Goal: Find specific page/section: Find specific page/section

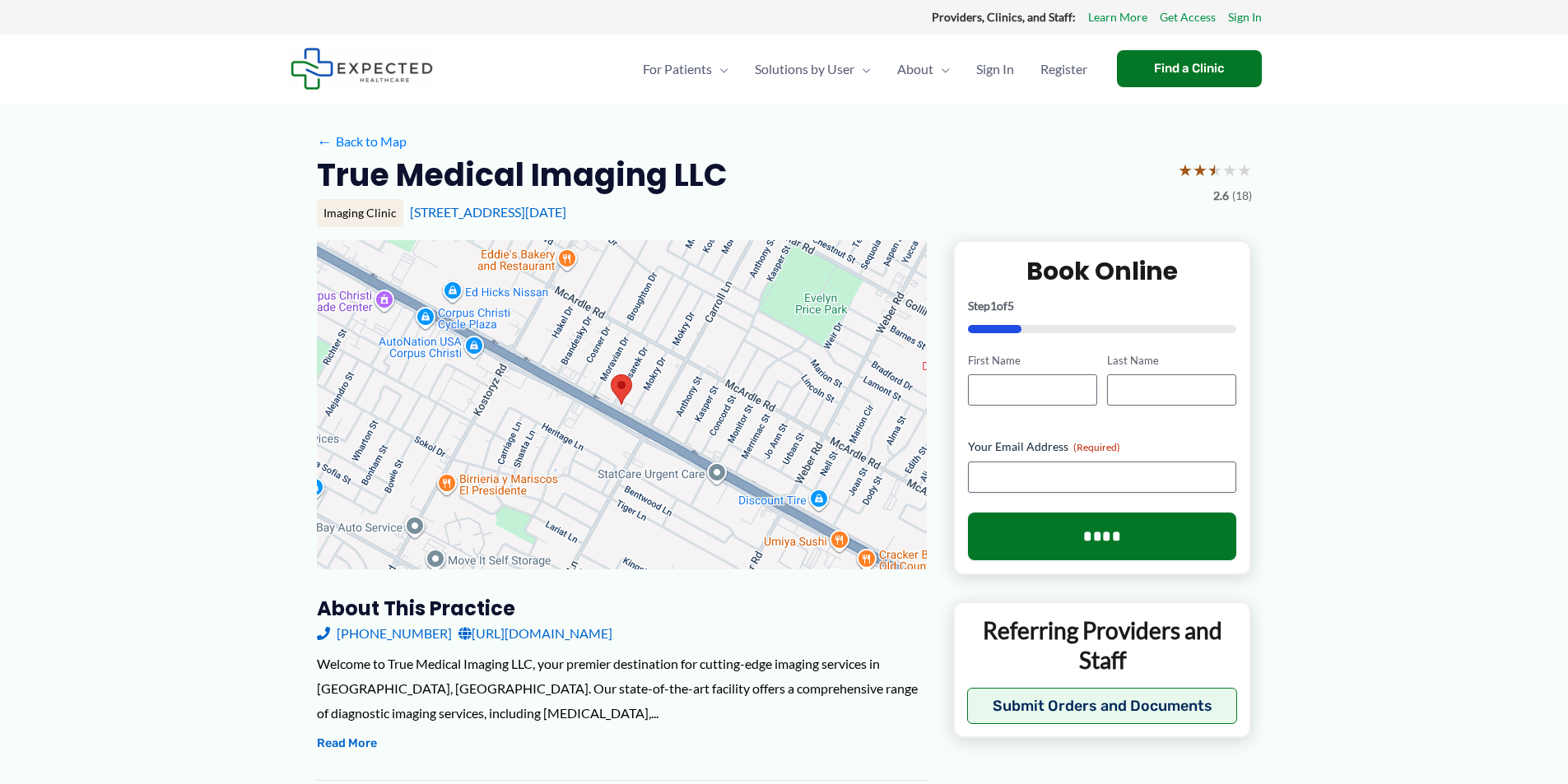
click at [793, 190] on div "True Medical Imaging LLC ★ ★ ★ ★ ★ 2.6 (18)" at bounding box center [784, 180] width 935 height 52
click at [774, 183] on div "True Medical Imaging LLC ★ ★ ★ ★ ★ 2.6 (18)" at bounding box center [784, 180] width 935 height 52
click at [743, 143] on div "← Back to Map" at bounding box center [784, 143] width 935 height 26
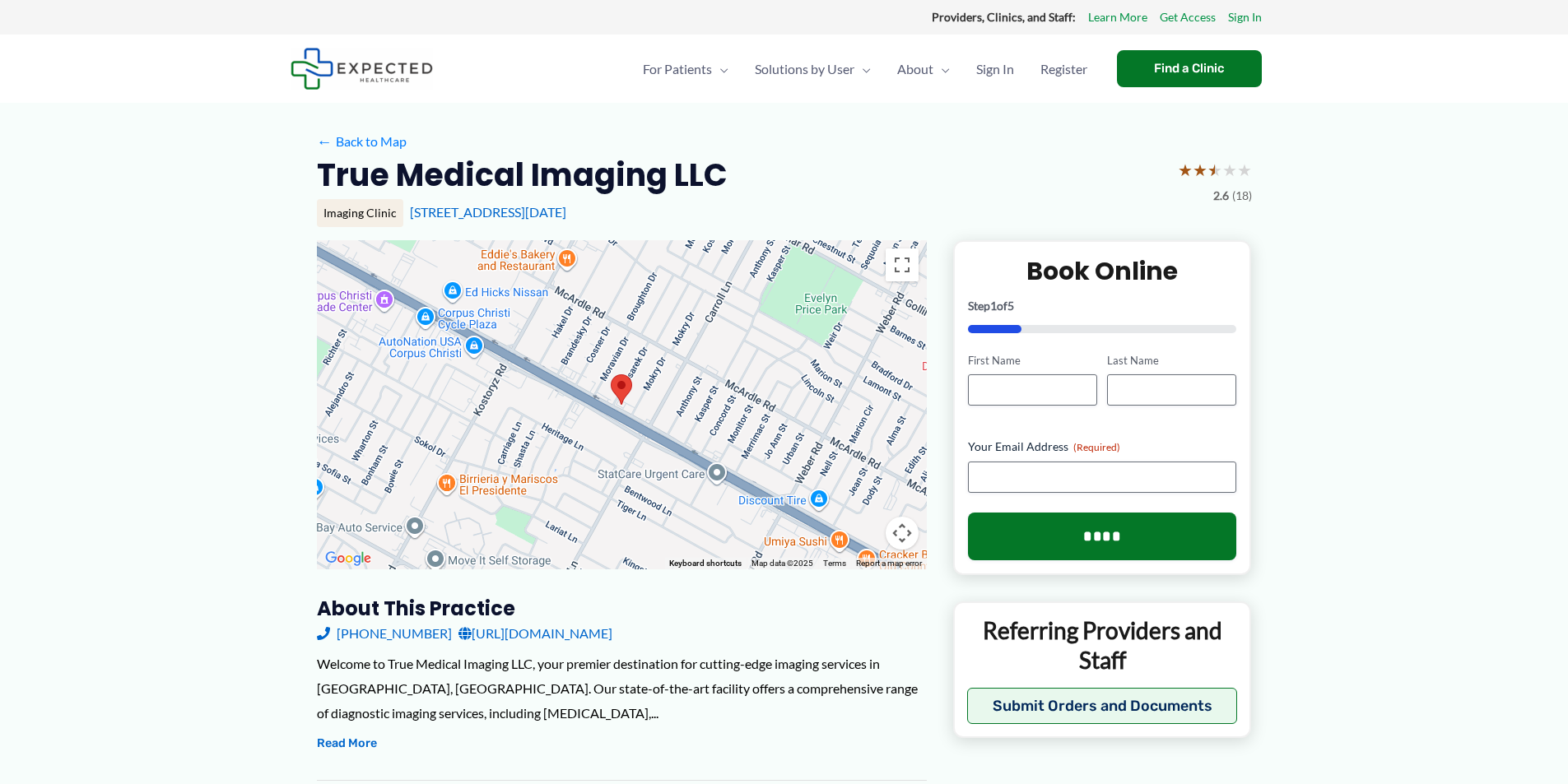
click at [743, 143] on div "← Back to Map" at bounding box center [784, 143] width 935 height 26
click at [742, 149] on div "← Back to Map" at bounding box center [784, 143] width 935 height 26
drag, startPoint x: 756, startPoint y: 216, endPoint x: 639, endPoint y: 166, distance: 127.2
click at [760, 199] on div "Imaging Clinic [STREET_ADDRESS][DATE]" at bounding box center [784, 213] width 935 height 28
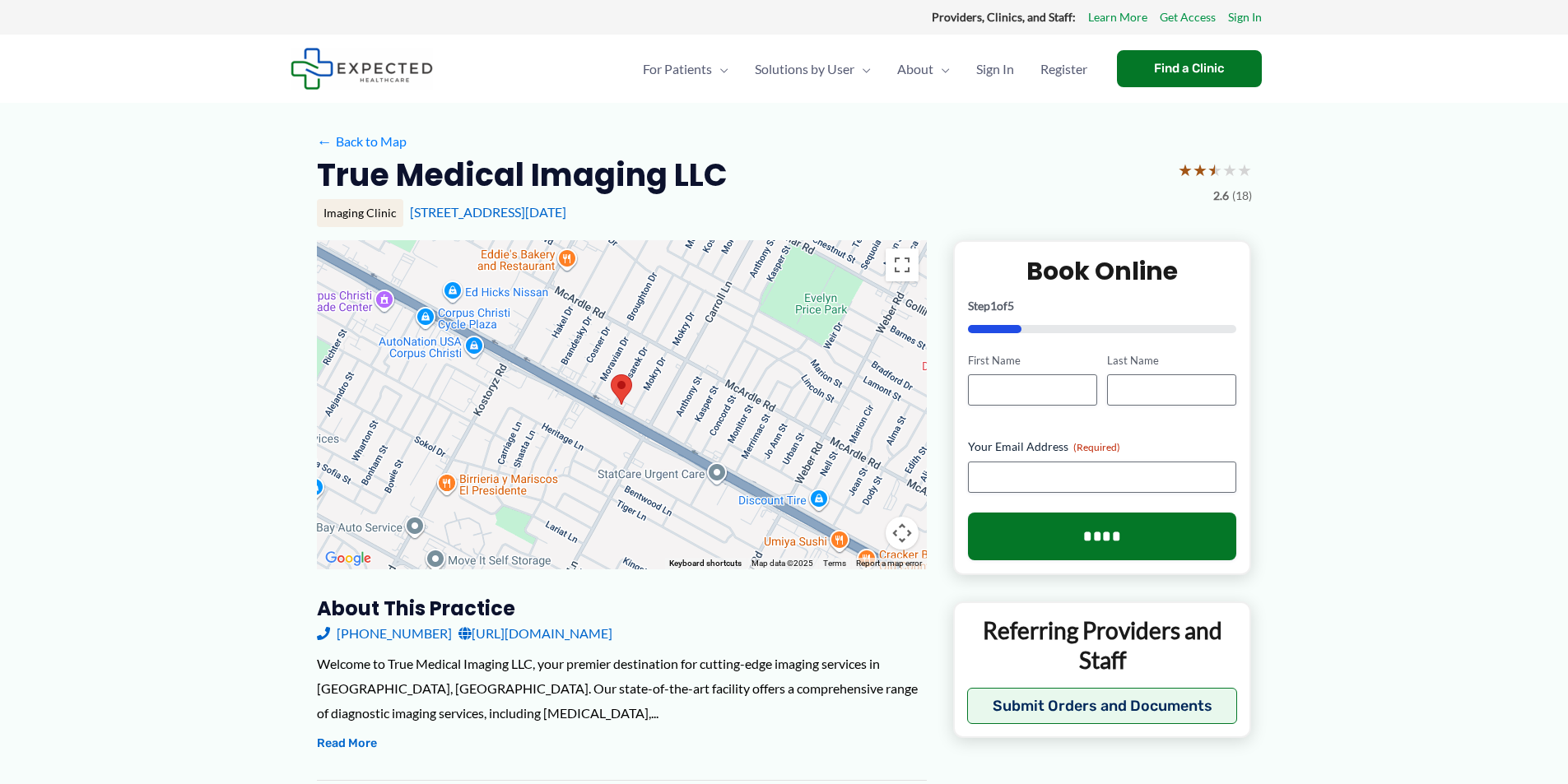
click at [856, 162] on div "True Medical Imaging LLC ★ ★ ★ ★ ★ 2.6 (18)" at bounding box center [784, 180] width 935 height 52
click at [959, 176] on div "True Medical Imaging LLC ★ ★ ★ ★ ★ 2.6 (18)" at bounding box center [784, 180] width 935 height 52
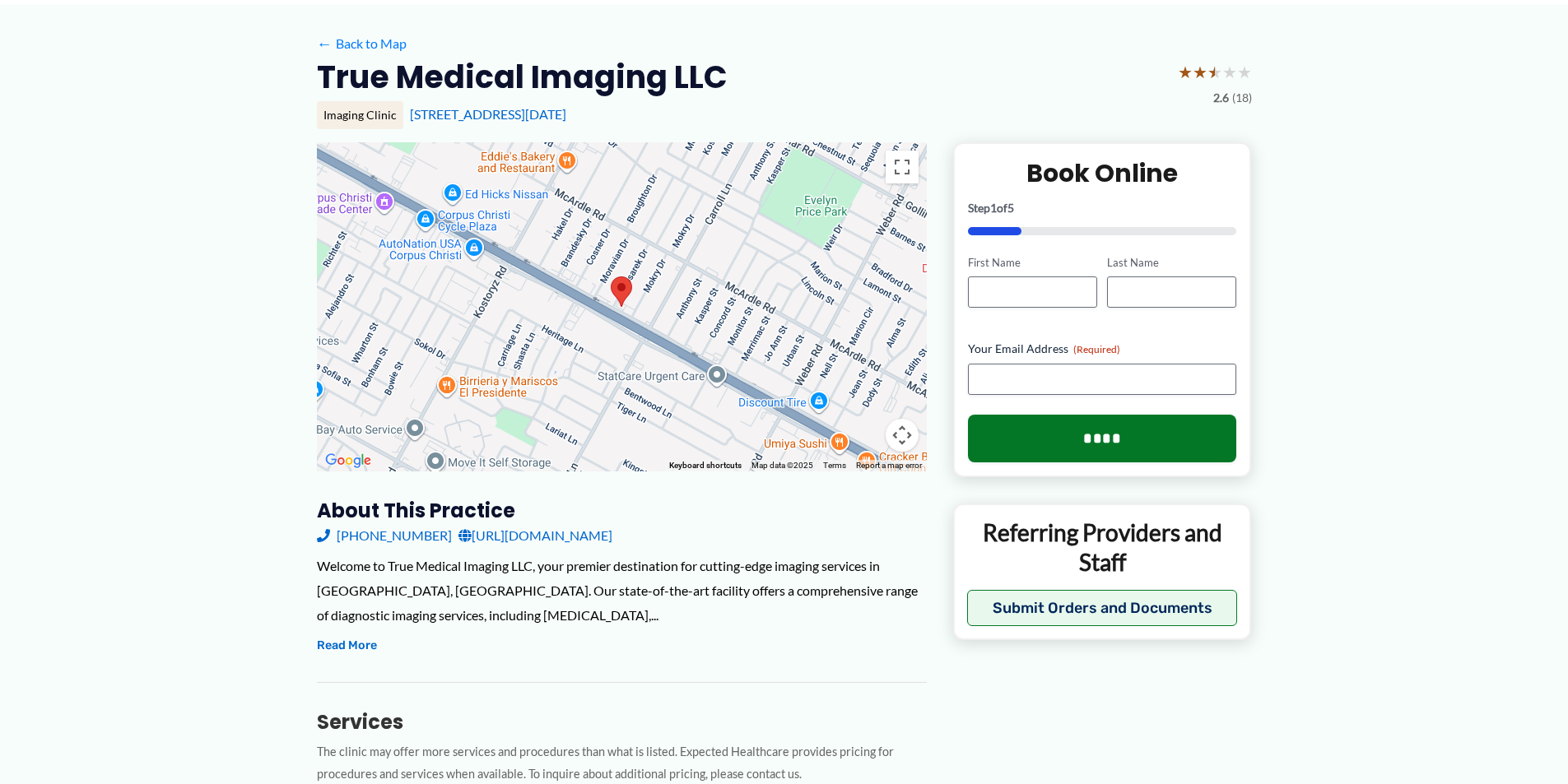
scroll to position [247, 0]
